Goal: Information Seeking & Learning: Learn about a topic

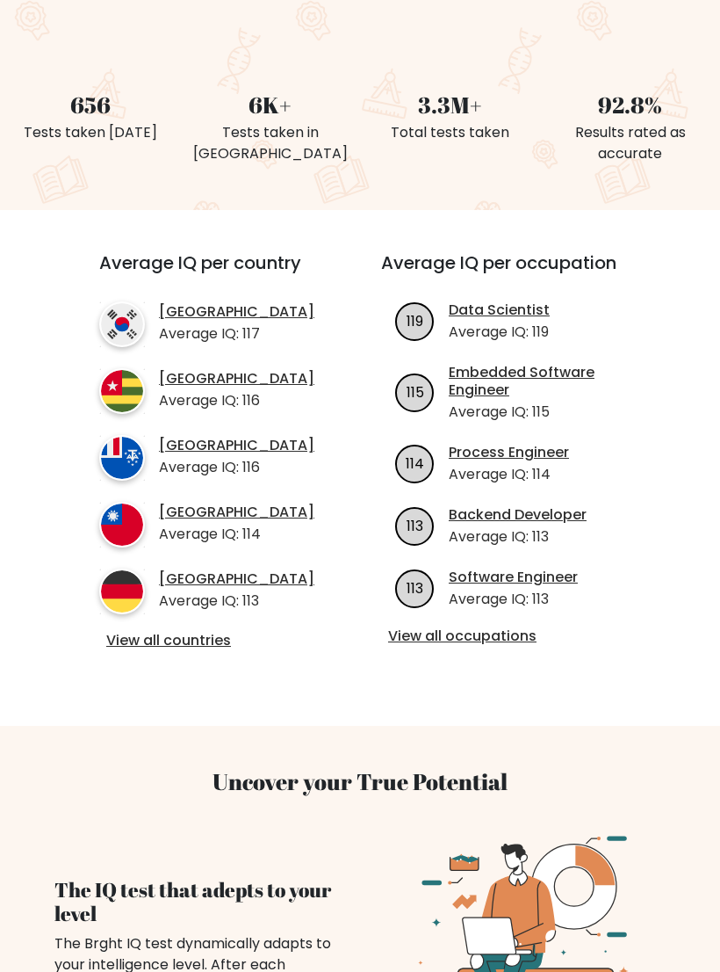
scroll to position [417, 0]
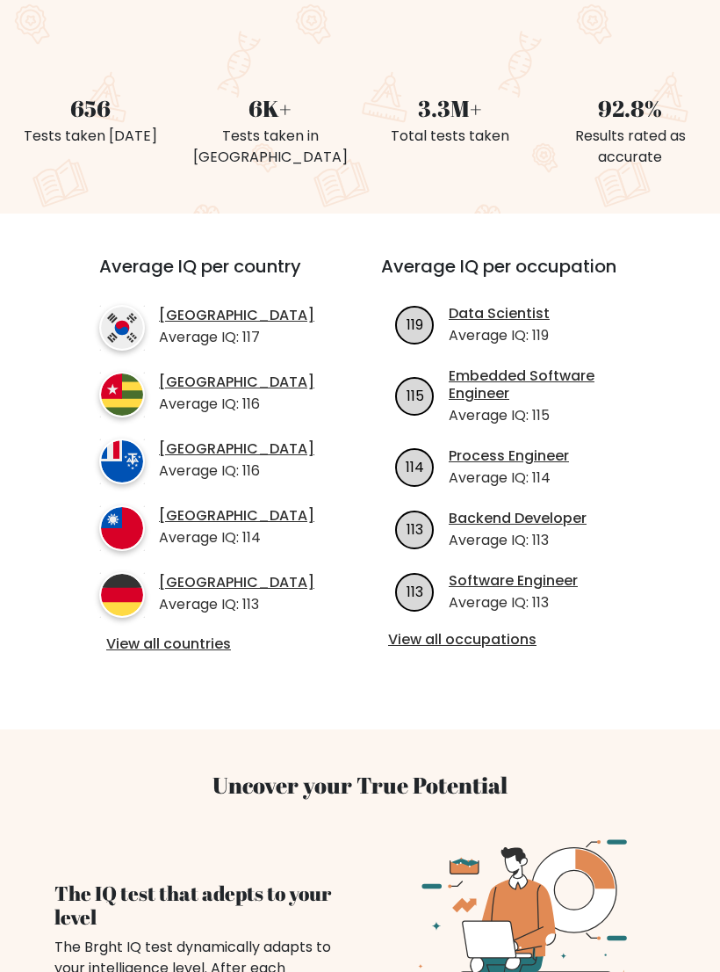
click at [121, 654] on link "View all countries" at bounding box center [208, 644] width 205 height 18
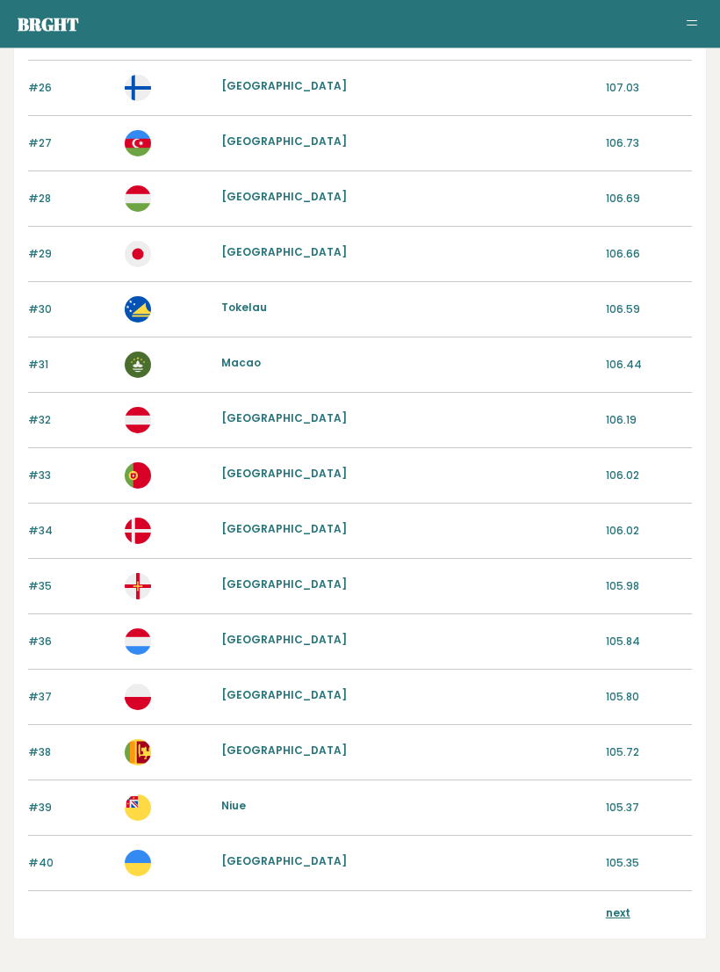
scroll to position [1582, 0]
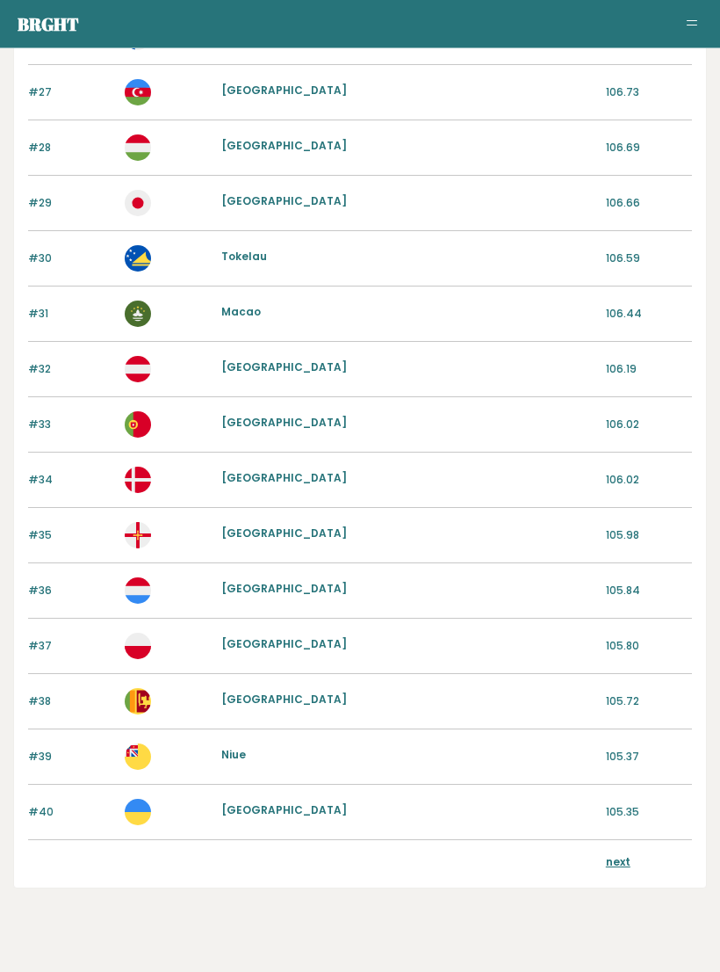
click at [617, 857] on link "next" at bounding box center [618, 862] width 25 height 15
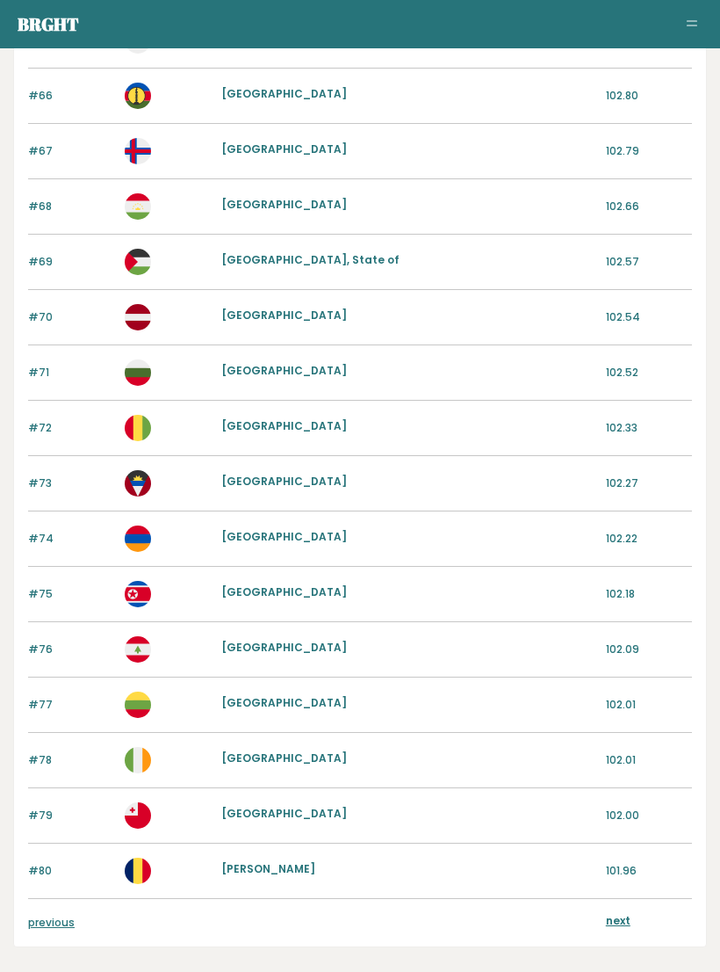
scroll to position [1582, 0]
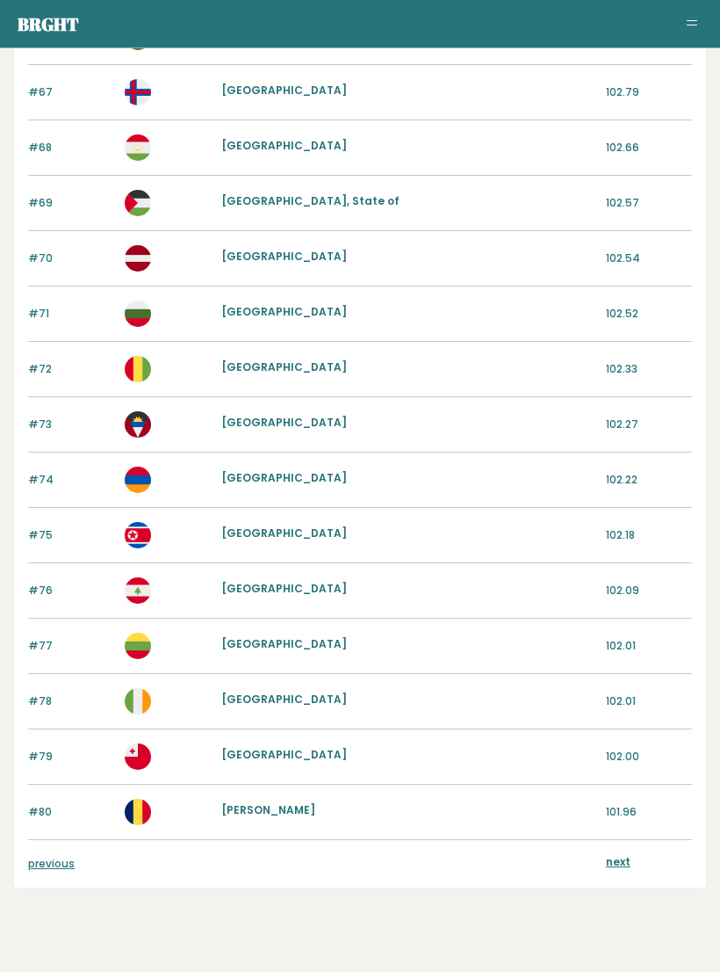
click at [619, 861] on link "next" at bounding box center [618, 862] width 25 height 15
